Goal: Task Accomplishment & Management: Manage account settings

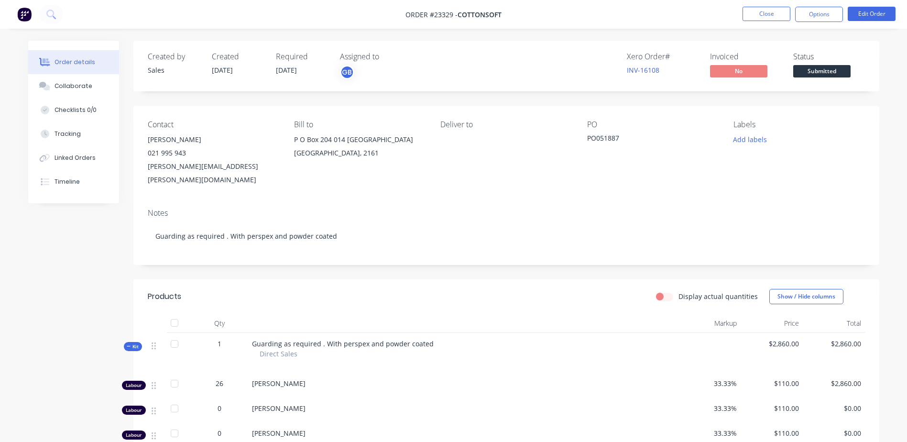
click at [0, 114] on html "Order #23329 - Cottonsoft Close Options Edit Order Order details Collaborate Ch…" at bounding box center [453, 376] width 907 height 752
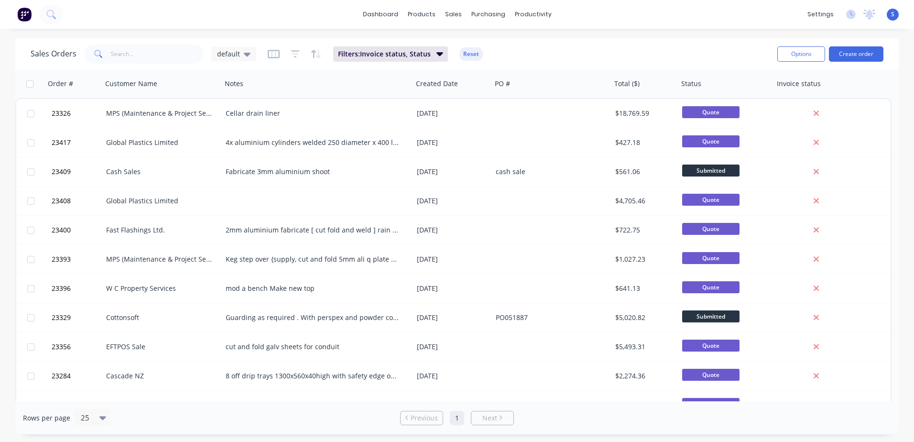
click at [110, 170] on div "Cash Sales" at bounding box center [159, 172] width 106 height 10
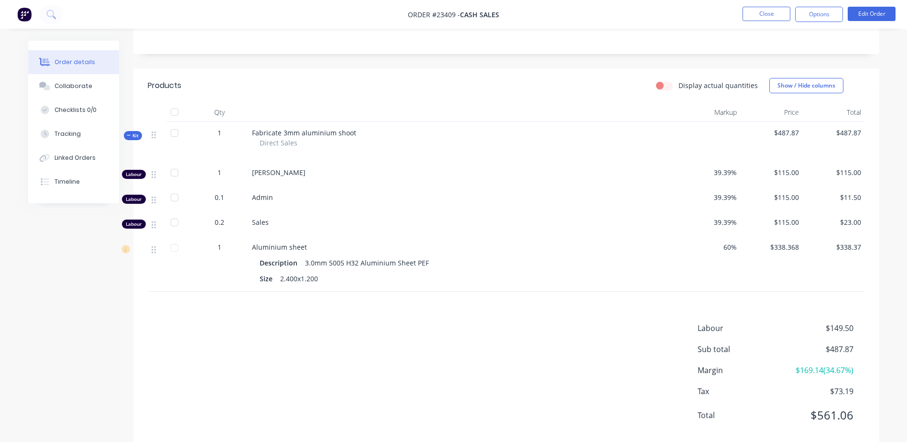
scroll to position [208, 0]
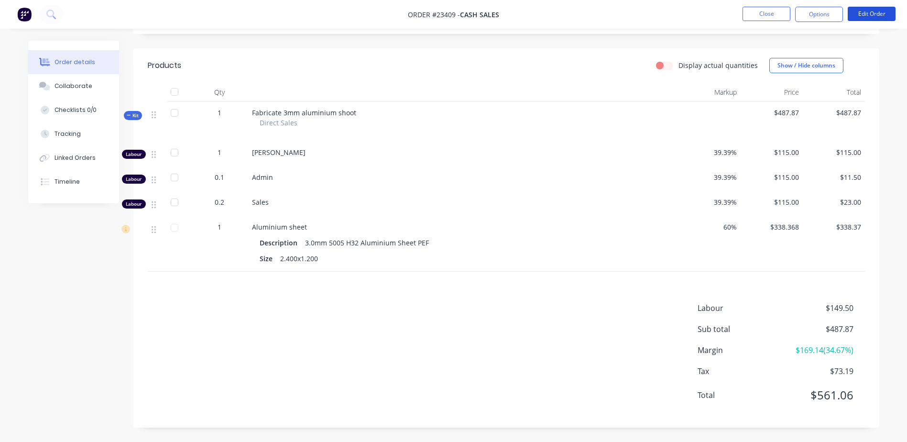
click at [875, 10] on button "Edit Order" at bounding box center [872, 14] width 48 height 14
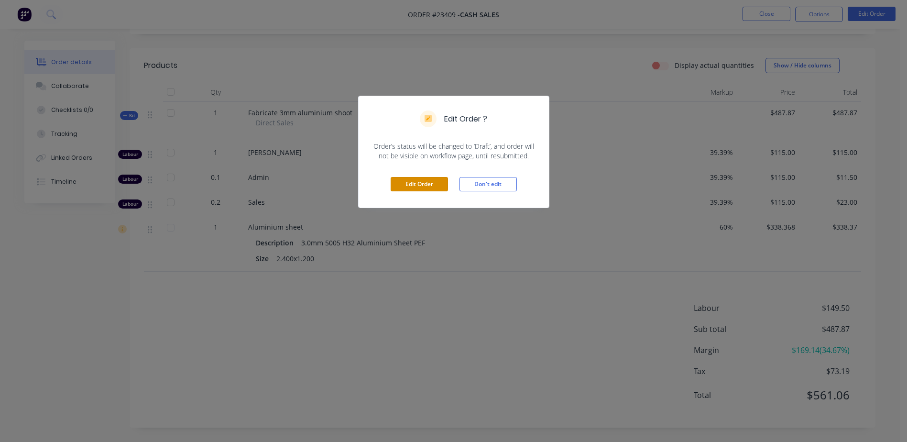
click at [423, 186] on button "Edit Order" at bounding box center [419, 184] width 57 height 14
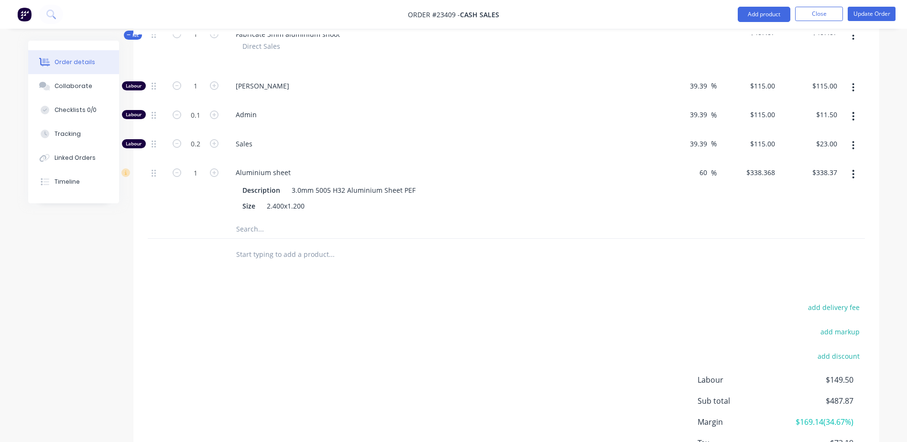
scroll to position [325, 0]
click at [204, 92] on input "1" at bounding box center [195, 85] width 25 height 14
type input "0.5"
type input "$169.18"
click at [260, 284] on div "Drawings Add drawing Products Show / Hide columns Add product Qty Markup Price …" at bounding box center [506, 216] width 746 height 566
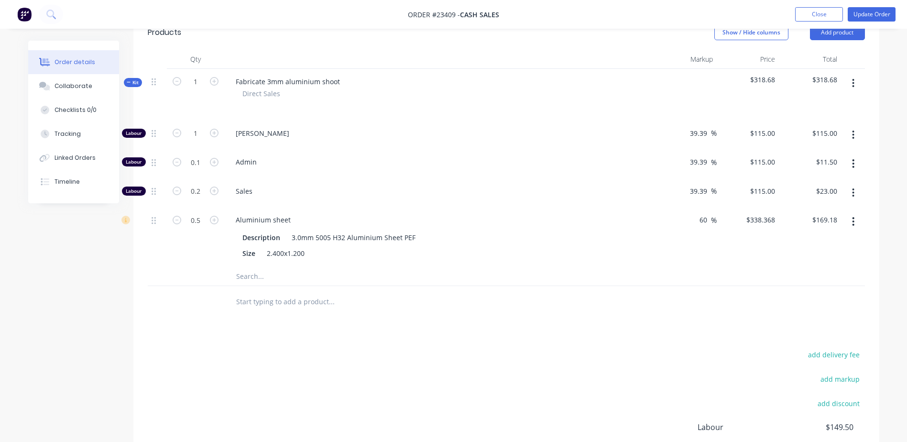
scroll to position [148, 0]
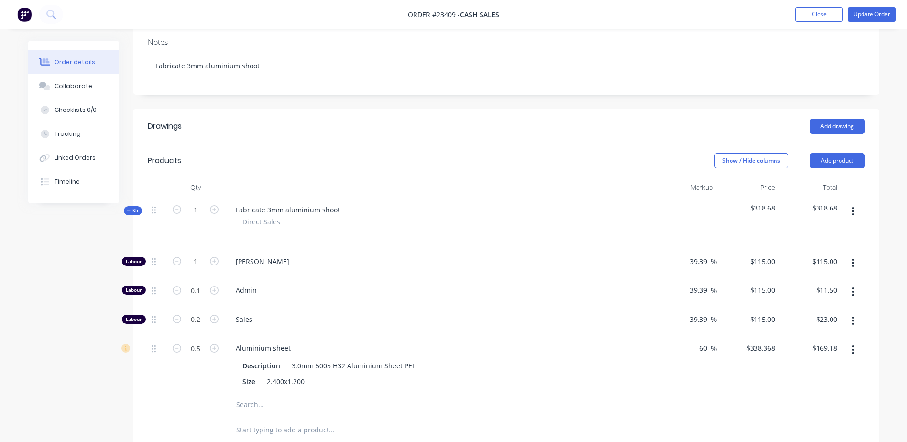
click at [216, 261] on icon "button" at bounding box center [214, 261] width 9 height 9
type input "2"
type input "$230.00"
click at [216, 261] on icon "button" at bounding box center [214, 261] width 9 height 9
type input "3"
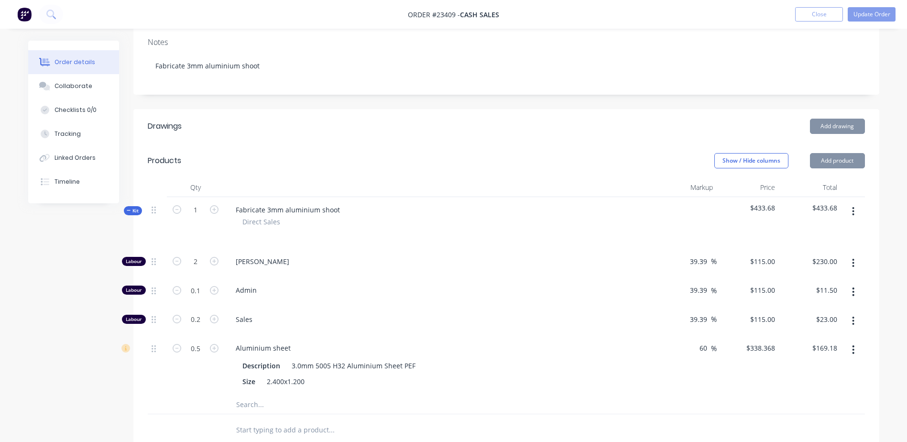
type input "$345.00"
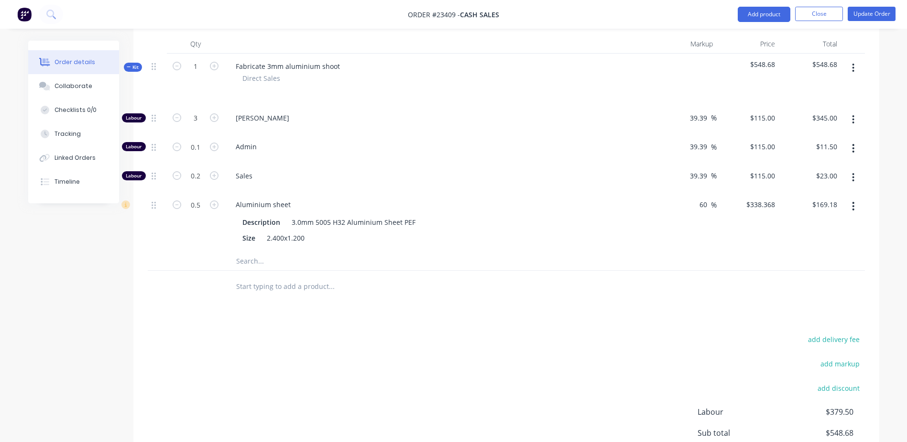
scroll to position [287, 0]
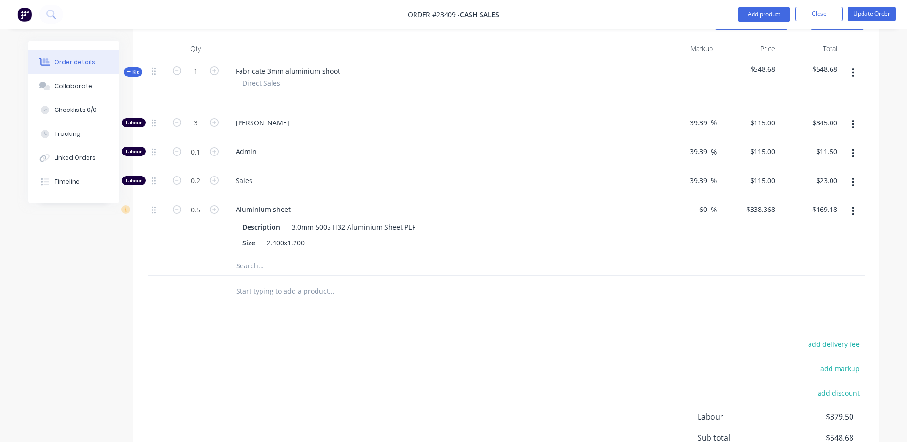
click at [856, 183] on button "button" at bounding box center [853, 182] width 22 height 17
click at [801, 248] on div "Delete" at bounding box center [820, 246] width 74 height 14
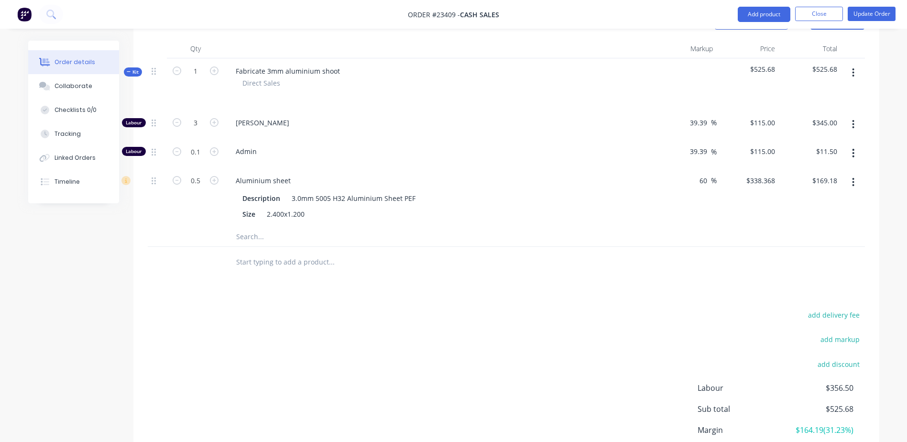
click at [853, 153] on icon "button" at bounding box center [854, 153] width 2 height 9
click at [810, 216] on div "Delete" at bounding box center [820, 216] width 74 height 14
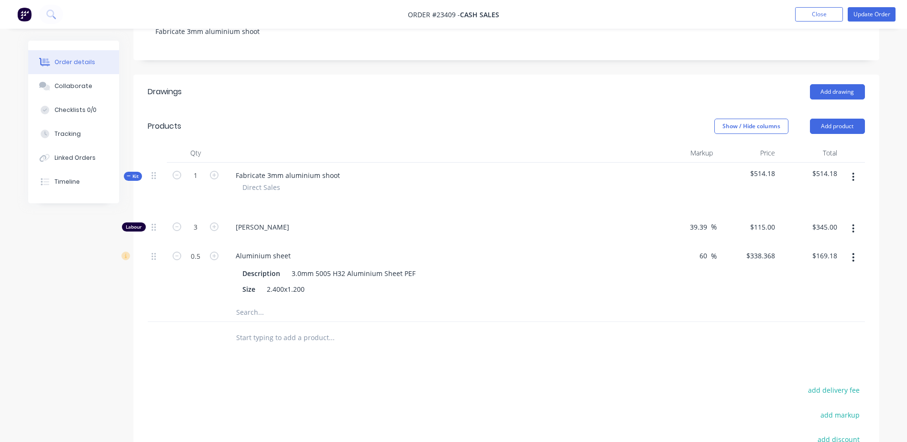
scroll to position [180, 0]
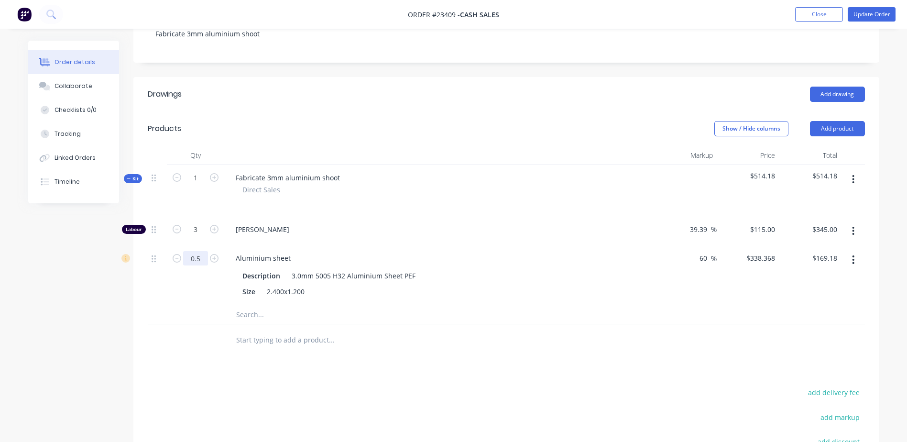
click at [208, 237] on input "0.5" at bounding box center [195, 229] width 25 height 14
type input "0.45"
type input "$152.27"
click at [290, 362] on div "Drawings Add drawing Products Show / Hide columns Add product Qty Markup Price …" at bounding box center [506, 331] width 746 height 508
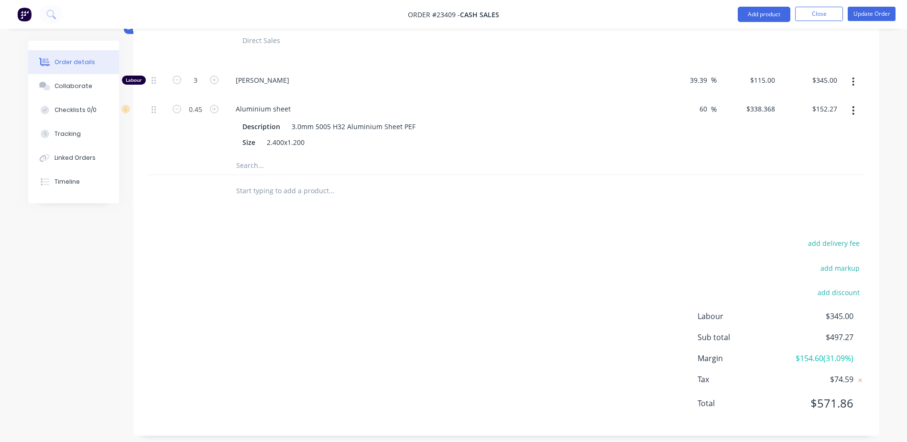
scroll to position [333, 0]
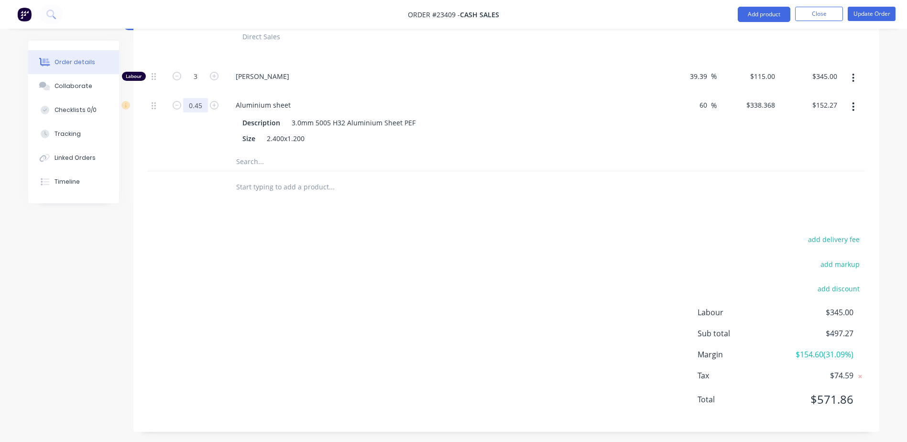
drag, startPoint x: 202, startPoint y: 103, endPoint x: 206, endPoint y: 109, distance: 7.1
click at [203, 84] on input "0.45" at bounding box center [195, 76] width 25 height 14
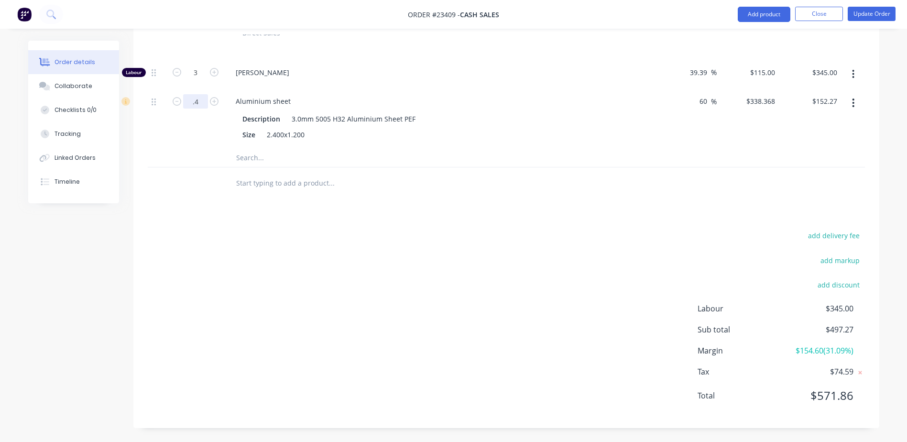
scroll to position [338, 0]
type input "0.4"
type input "$135.35"
click at [349, 286] on div "add delivery fee add markup add discount Labour $345.00 Sub total $480.35 Margi…" at bounding box center [506, 321] width 717 height 185
click at [876, 12] on button "Update Order" at bounding box center [872, 14] width 48 height 14
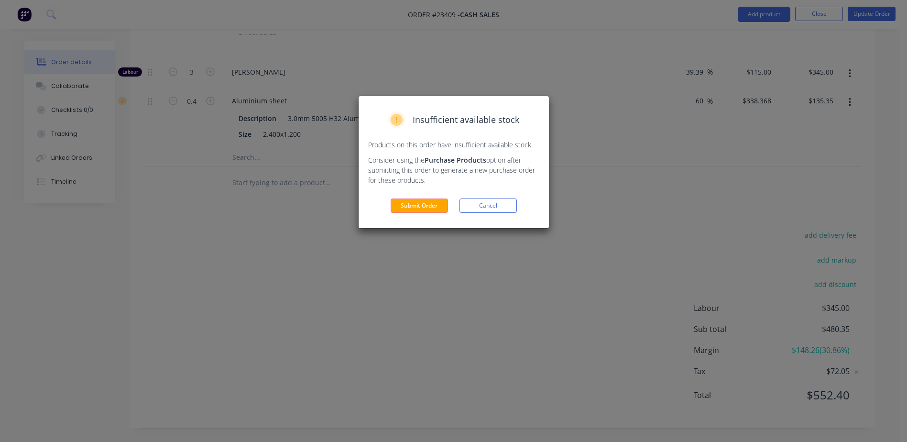
click at [415, 202] on button "Submit Order" at bounding box center [419, 205] width 57 height 14
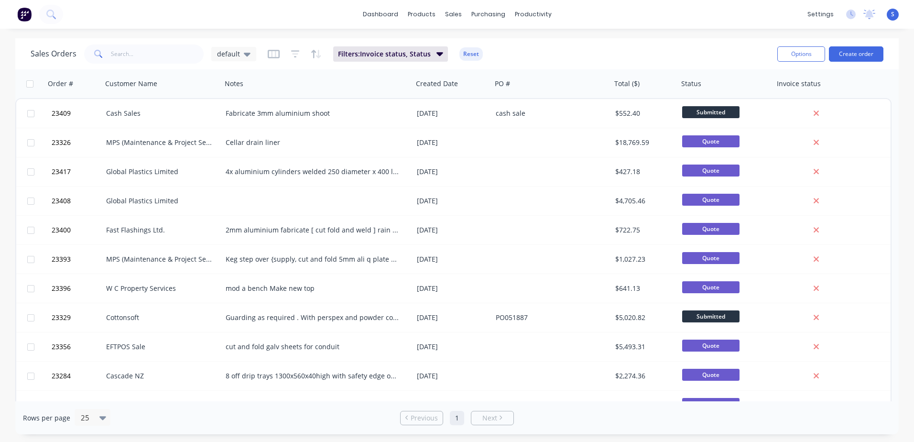
click at [700, 112] on span "Submitted" at bounding box center [710, 112] width 57 height 12
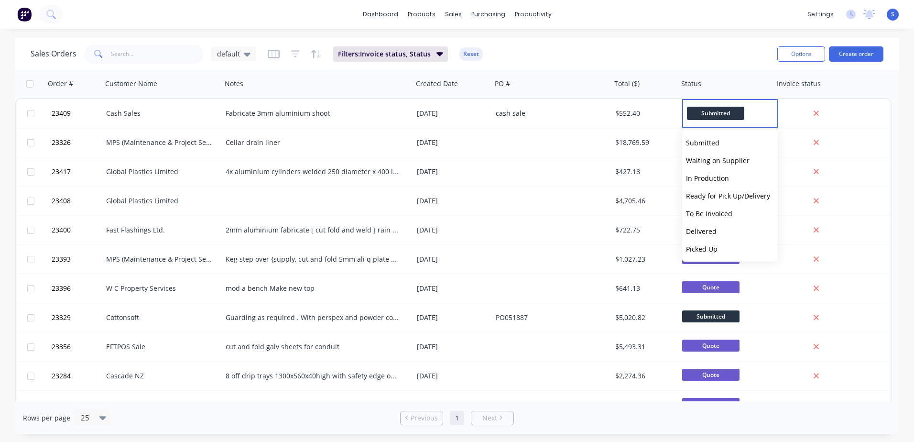
click at [714, 196] on span "Ready for Pick Up/Delivery" at bounding box center [728, 195] width 84 height 9
